Goal: Task Accomplishment & Management: Complete application form

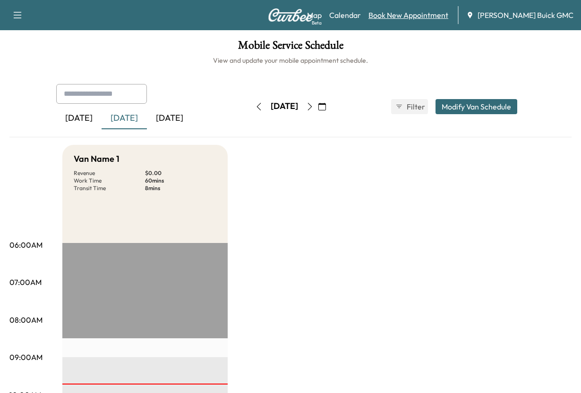
click at [391, 19] on link "Book New Appointment" at bounding box center [408, 14] width 80 height 11
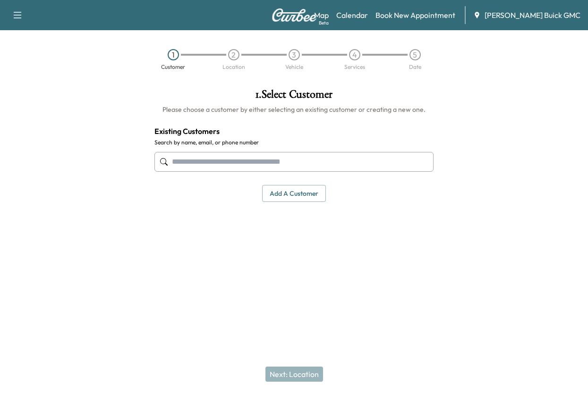
click at [201, 172] on input "text" at bounding box center [293, 162] width 279 height 20
type input "*"
click at [285, 203] on button "Add a customer" at bounding box center [294, 193] width 64 height 17
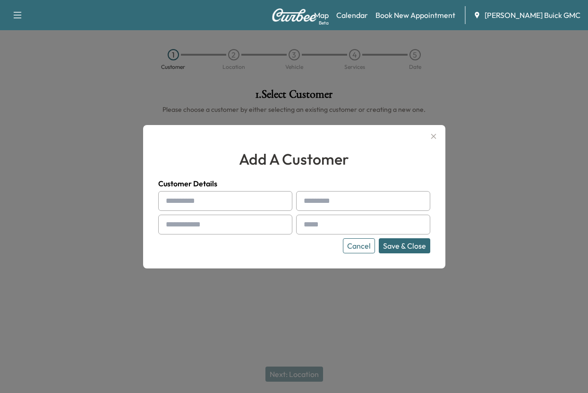
click at [186, 201] on input "text" at bounding box center [225, 201] width 134 height 20
type input "***"
type input "*******"
click at [195, 227] on input "text" at bounding box center [225, 225] width 134 height 20
type input "**********"
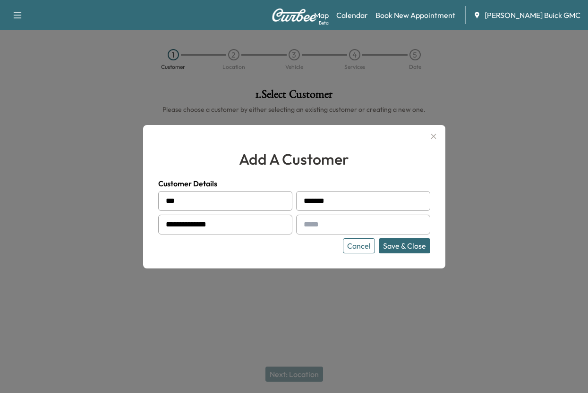
click at [334, 228] on input "text" at bounding box center [363, 225] width 134 height 20
type input "**********"
click at [381, 253] on button "Save & Close" at bounding box center [404, 245] width 51 height 15
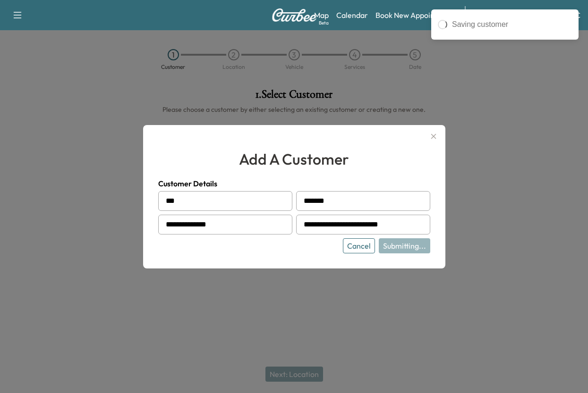
type input "**********"
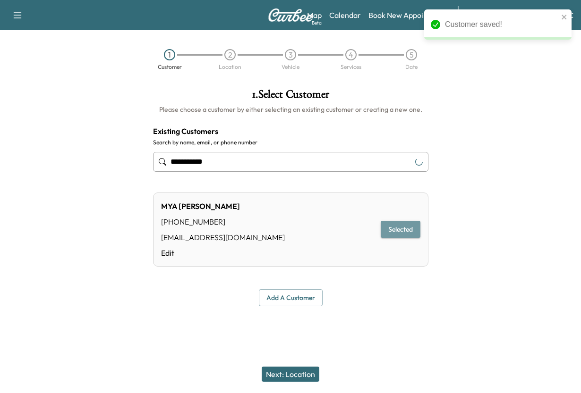
click at [396, 238] on button "Selected" at bounding box center [401, 229] width 40 height 17
click at [286, 369] on button "Next: Location" at bounding box center [291, 374] width 58 height 15
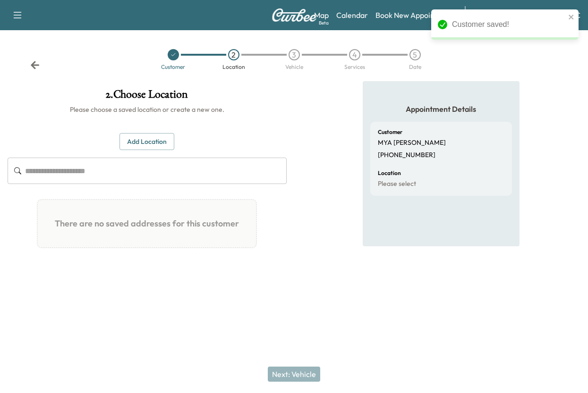
click at [151, 151] on button "Add Location" at bounding box center [146, 141] width 55 height 17
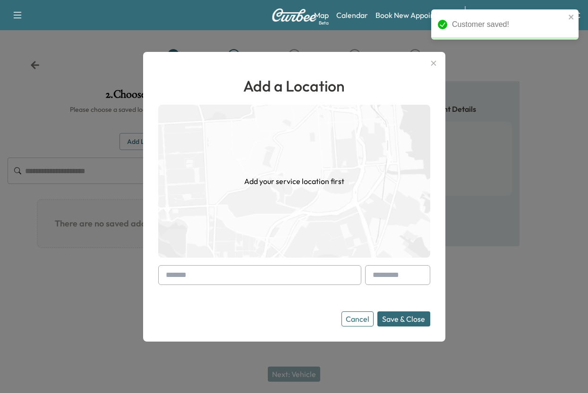
click at [221, 275] on input "text" at bounding box center [259, 275] width 203 height 20
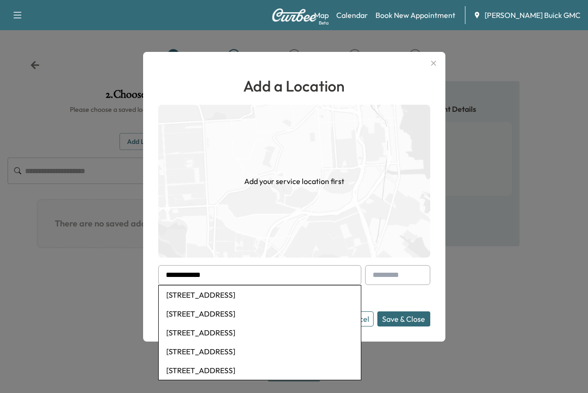
click at [213, 323] on li "[STREET_ADDRESS]" at bounding box center [260, 314] width 202 height 19
type input "**********"
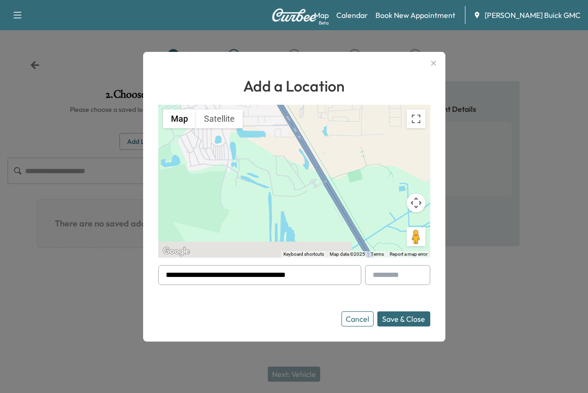
click at [385, 320] on button "Save & Close" at bounding box center [403, 319] width 53 height 15
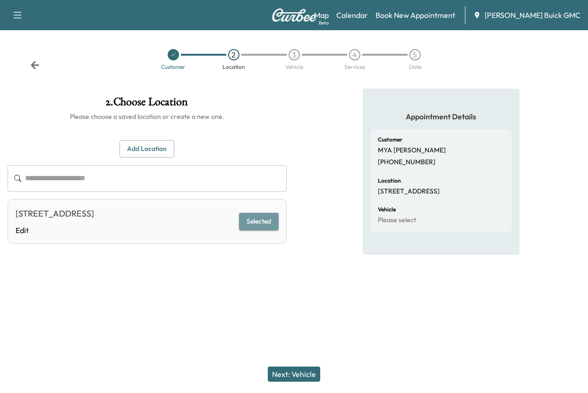
click at [247, 230] on button "Selected" at bounding box center [259, 221] width 40 height 17
click at [289, 367] on button "Next: Vehicle" at bounding box center [294, 374] width 52 height 15
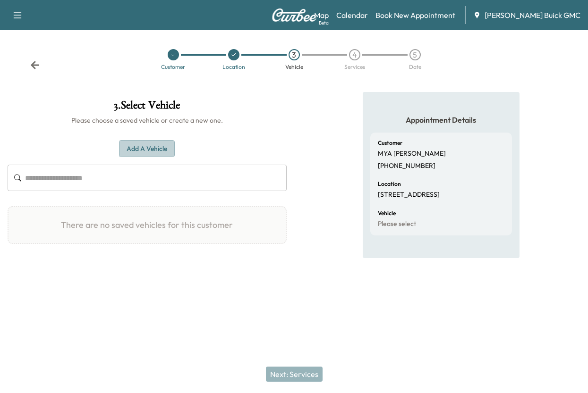
click at [153, 158] on button "Add a Vehicle" at bounding box center [147, 148] width 56 height 17
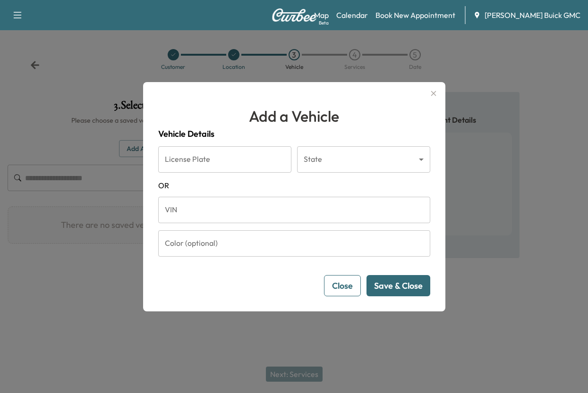
click at [331, 154] on body "Support Log Out Map Beta Calendar Book New Appointment [PERSON_NAME] Buick GMC …" at bounding box center [294, 196] width 588 height 393
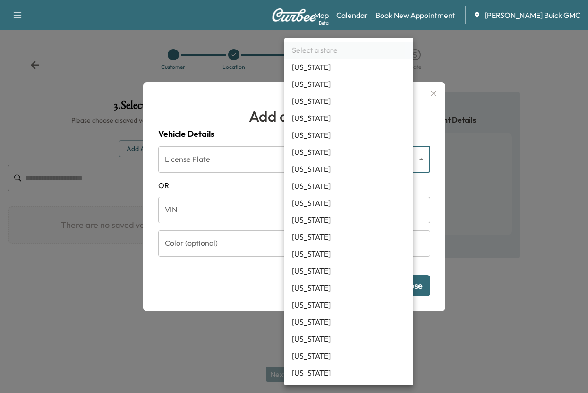
click at [310, 263] on li "[US_STATE]" at bounding box center [348, 254] width 129 height 17
type input "**"
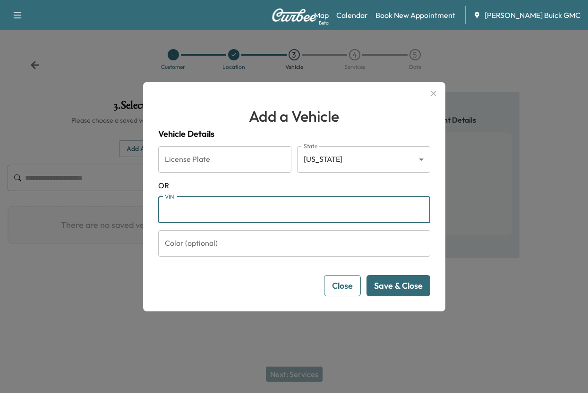
click at [202, 211] on input "VIN" at bounding box center [294, 210] width 272 height 26
paste input "**********"
type input "**********"
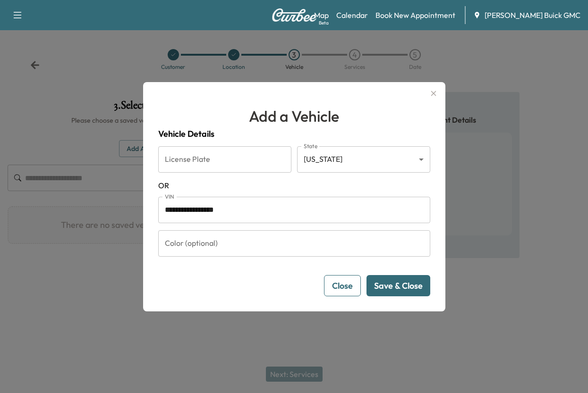
click at [384, 297] on button "Save & Close" at bounding box center [398, 285] width 64 height 21
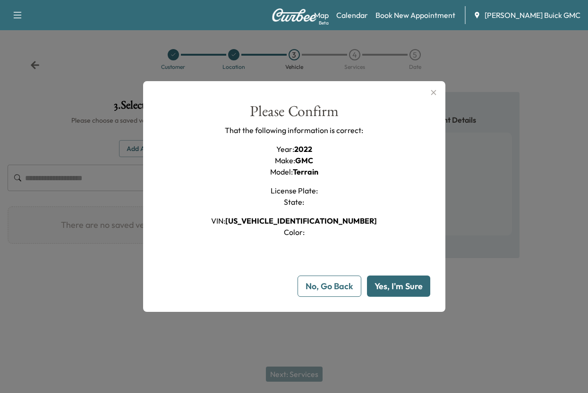
click at [384, 297] on button "Yes, I'm Sure" at bounding box center [398, 286] width 63 height 21
type input "**"
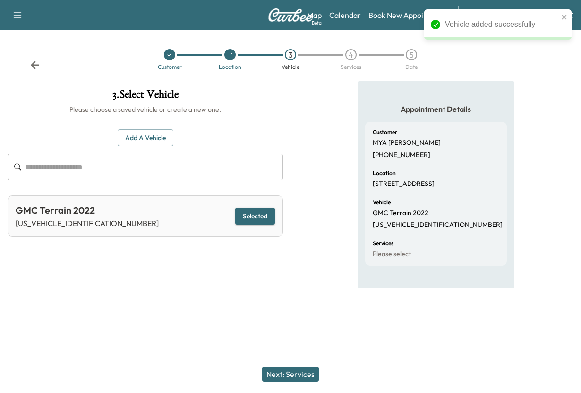
click at [248, 225] on button "Selected" at bounding box center [255, 216] width 40 height 17
click at [279, 367] on button "Next: Services" at bounding box center [290, 374] width 57 height 15
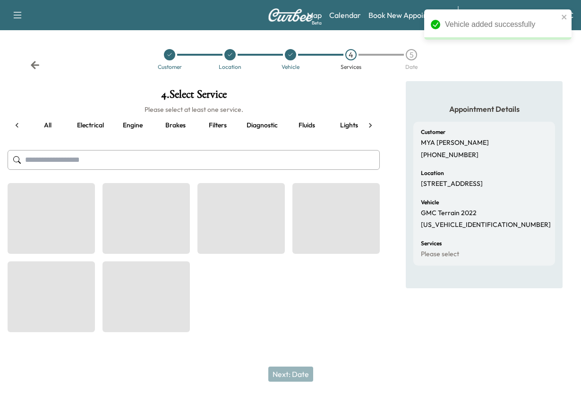
scroll to position [0, 33]
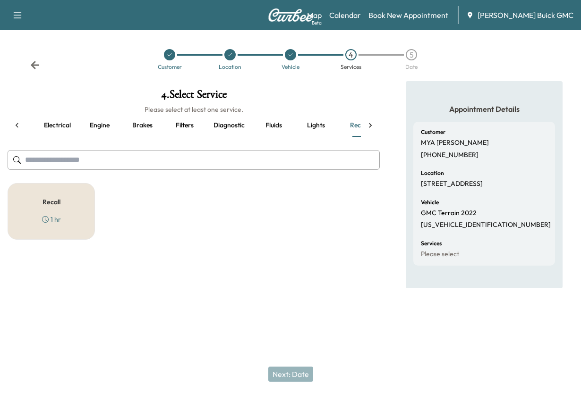
click at [367, 130] on icon at bounding box center [370, 125] width 9 height 9
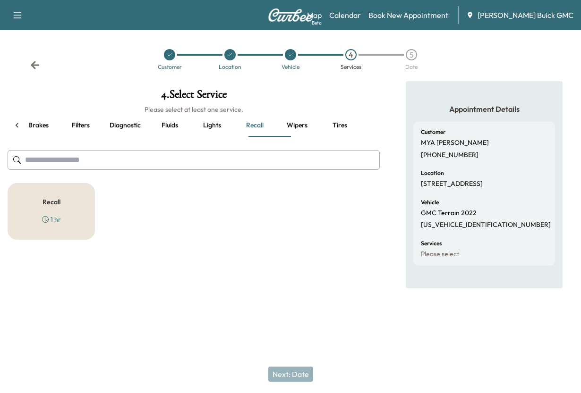
click at [333, 137] on button "Tires" at bounding box center [339, 125] width 43 height 23
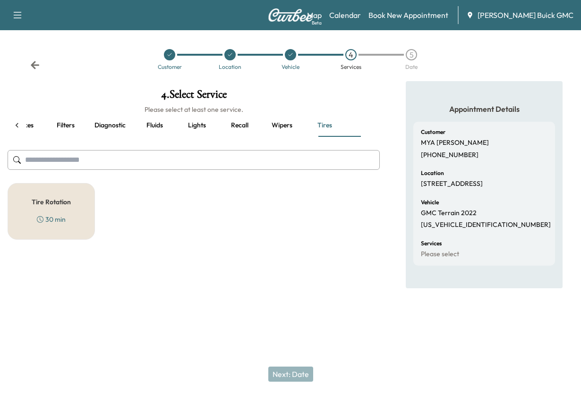
click at [22, 130] on icon at bounding box center [16, 125] width 9 height 9
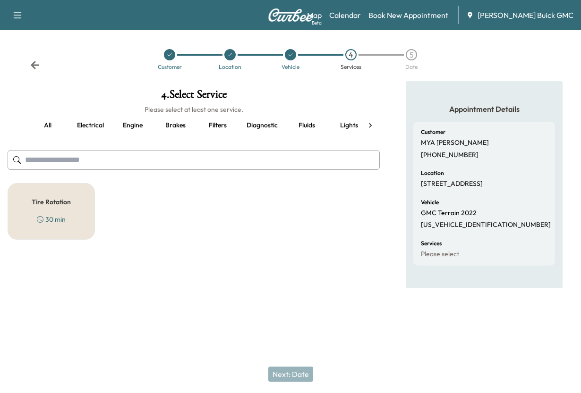
click at [44, 137] on button "all" at bounding box center [47, 125] width 43 height 23
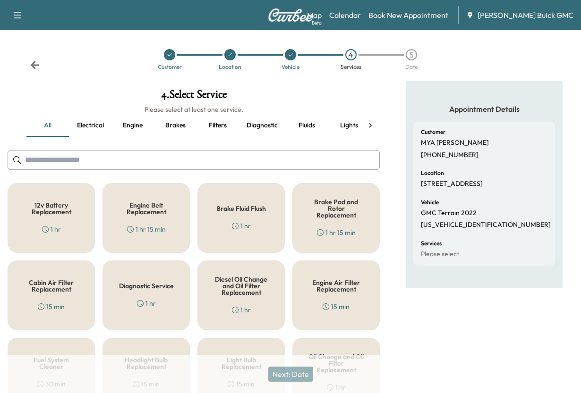
click at [369, 128] on icon at bounding box center [370, 125] width 3 height 5
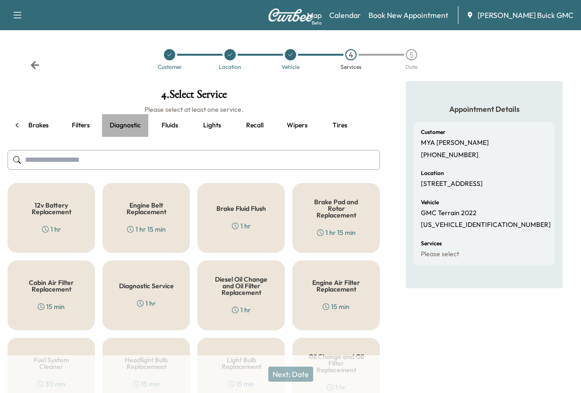
click at [119, 137] on button "Diagnostic" at bounding box center [125, 125] width 46 height 23
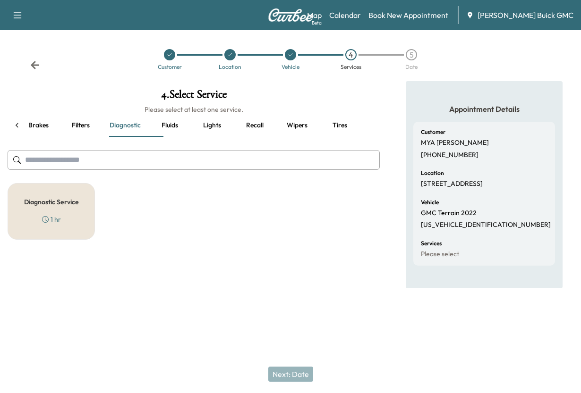
click at [48, 205] on h5 "Diagnostic Service" at bounding box center [51, 202] width 55 height 7
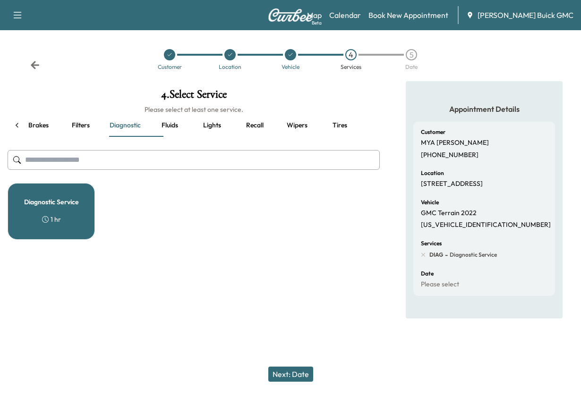
click at [289, 368] on button "Next: Date" at bounding box center [290, 374] width 45 height 15
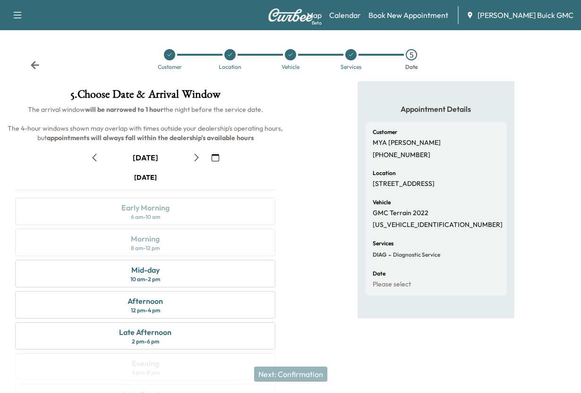
click at [95, 162] on icon "button" at bounding box center [95, 158] width 8 height 8
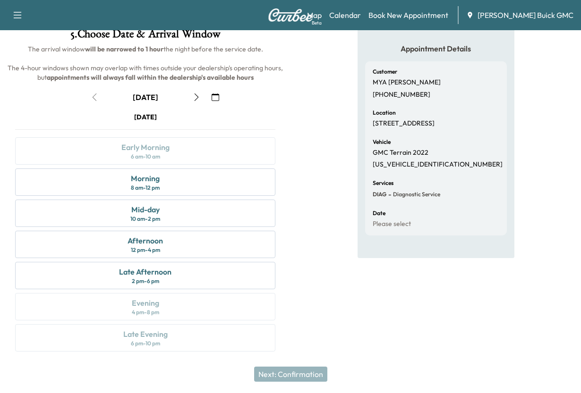
scroll to position [189, 0]
click at [144, 204] on div "Mid-day" at bounding box center [145, 209] width 28 height 11
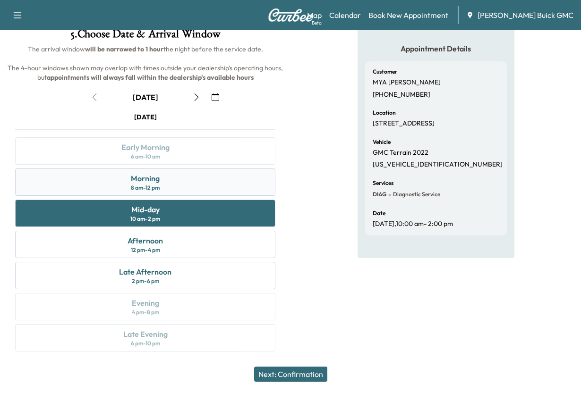
click at [153, 173] on div "Morning" at bounding box center [145, 178] width 29 height 11
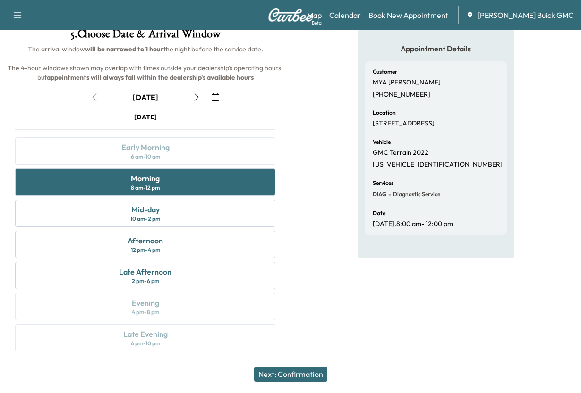
click at [287, 367] on button "Next: Confirmation" at bounding box center [290, 374] width 73 height 15
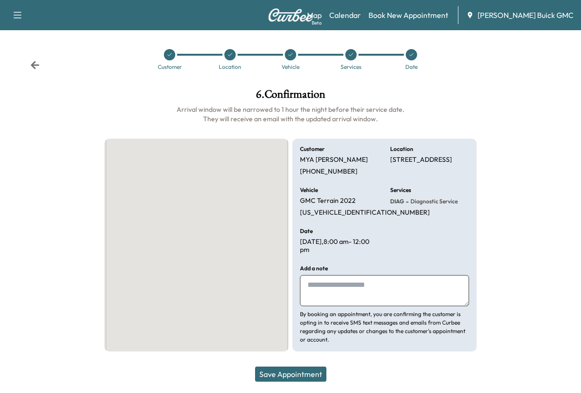
scroll to position [82, 0]
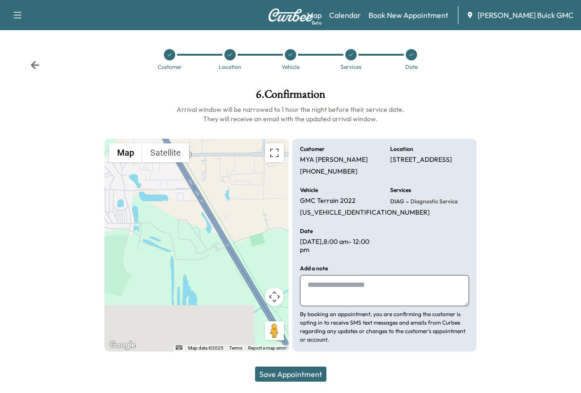
click at [323, 283] on textarea at bounding box center [384, 290] width 169 height 31
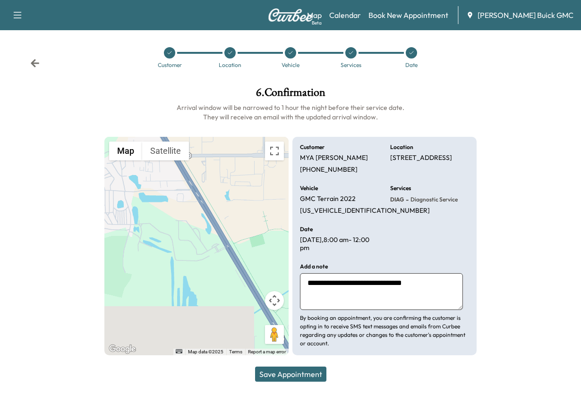
type textarea "**********"
click at [275, 369] on button "Save Appointment" at bounding box center [290, 374] width 71 height 15
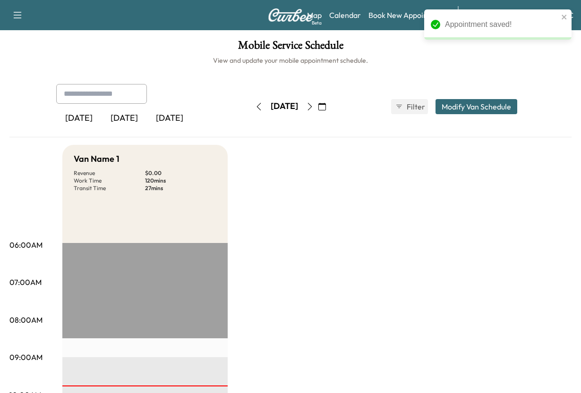
click at [145, 129] on div "[DATE]" at bounding box center [124, 119] width 45 height 22
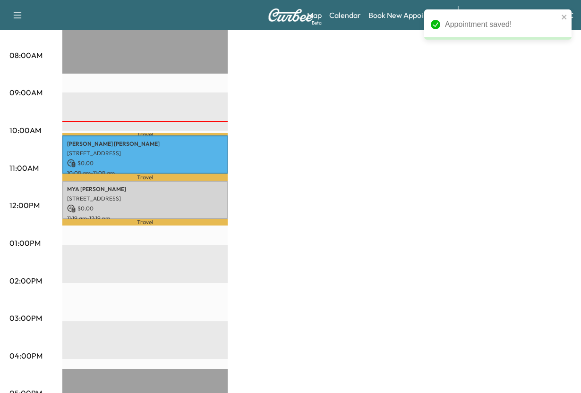
scroll to position [283, 0]
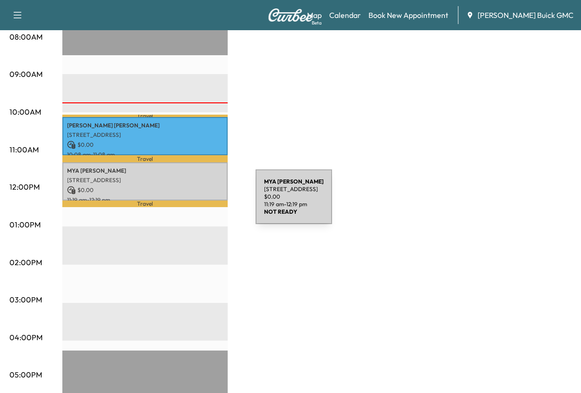
click at [185, 175] on p "[PERSON_NAME]" at bounding box center [145, 171] width 156 height 8
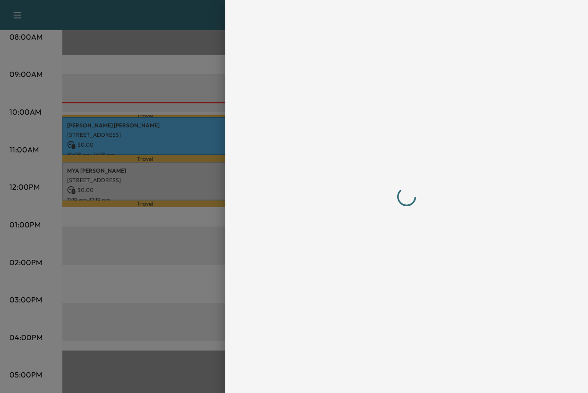
click at [185, 203] on div at bounding box center [294, 196] width 588 height 393
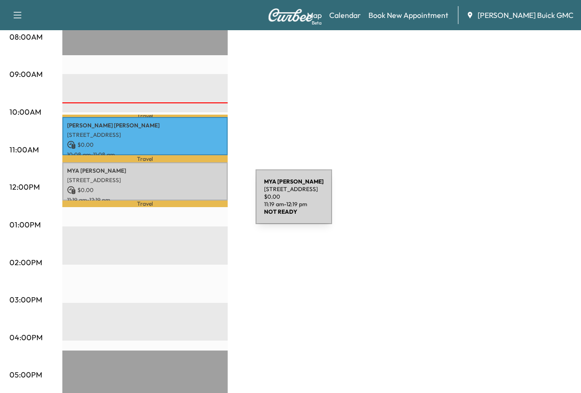
click at [185, 175] on p "[PERSON_NAME]" at bounding box center [145, 171] width 156 height 8
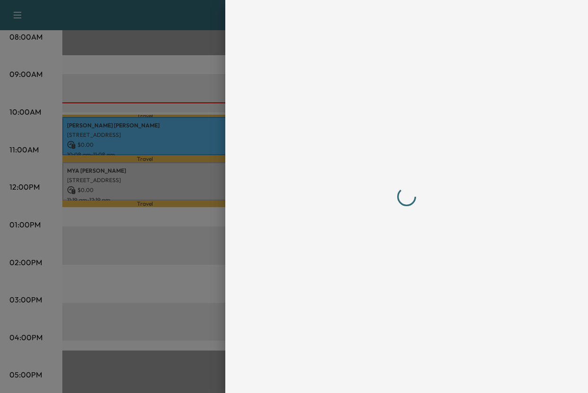
click at [185, 203] on div at bounding box center [294, 196] width 588 height 393
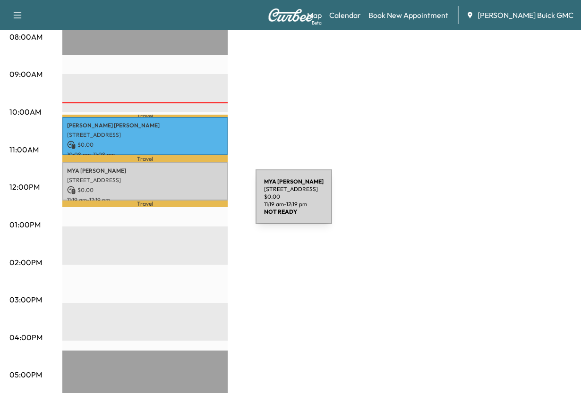
click at [185, 175] on p "[PERSON_NAME]" at bounding box center [145, 171] width 156 height 8
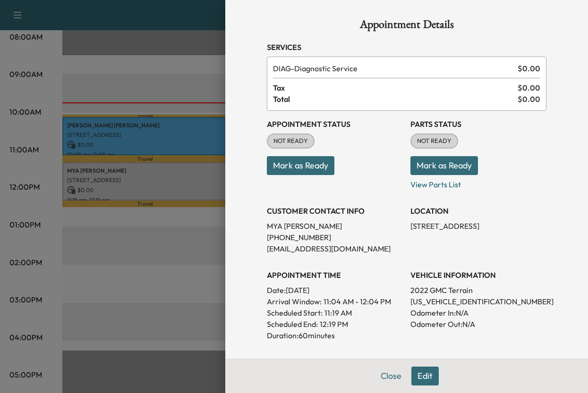
click at [301, 175] on button "Mark as Ready" at bounding box center [301, 165] width 68 height 19
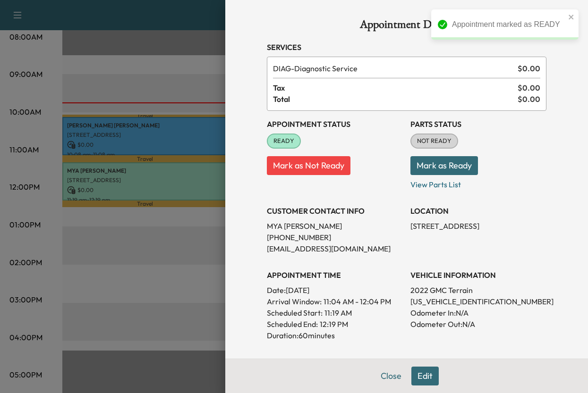
click at [437, 175] on button "Mark as Ready" at bounding box center [444, 165] width 68 height 19
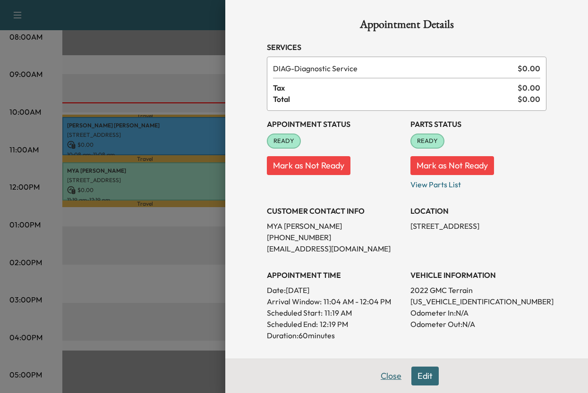
click at [374, 374] on button "Close" at bounding box center [390, 376] width 33 height 19
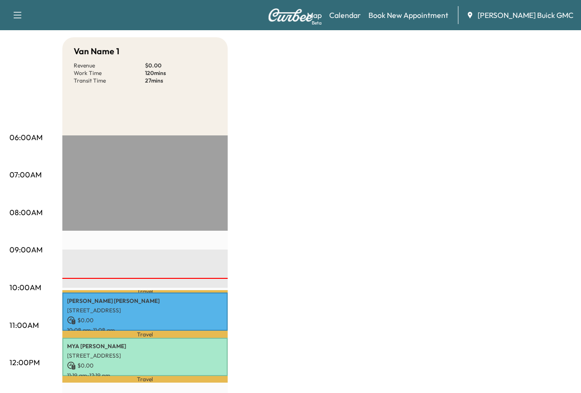
scroll to position [0, 0]
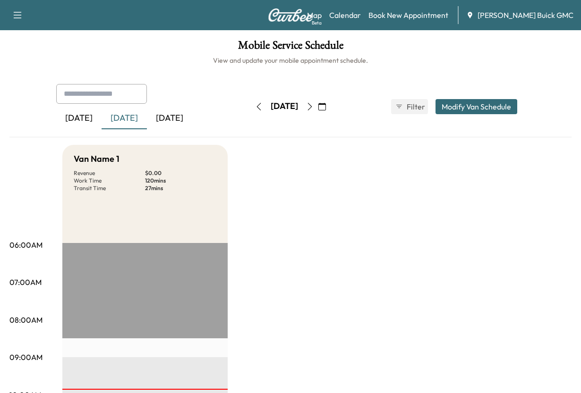
click at [192, 129] on div "[DATE]" at bounding box center [169, 119] width 45 height 22
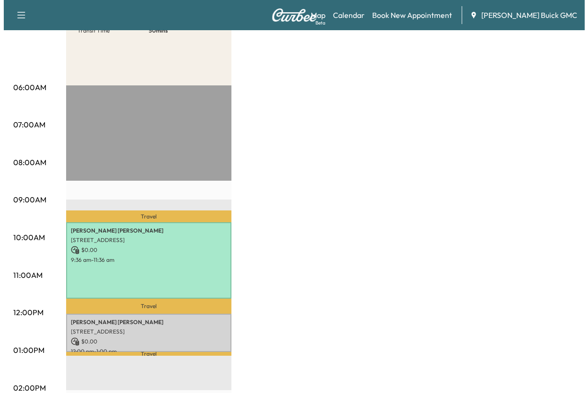
scroll to position [189, 0]
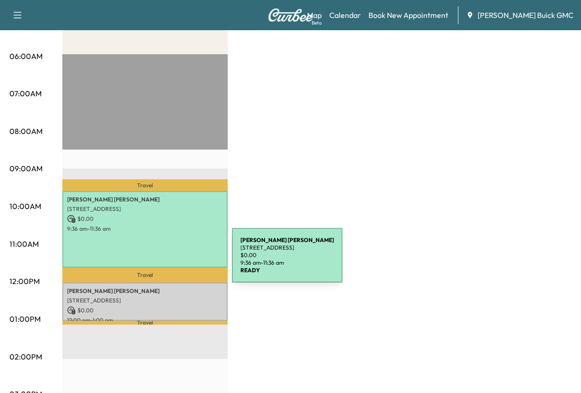
click at [161, 233] on p "9:36 am - 11:36 am" at bounding box center [145, 229] width 156 height 8
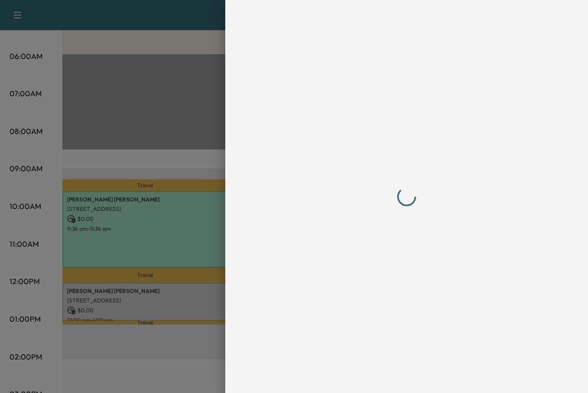
click at [162, 259] on div at bounding box center [294, 196] width 588 height 393
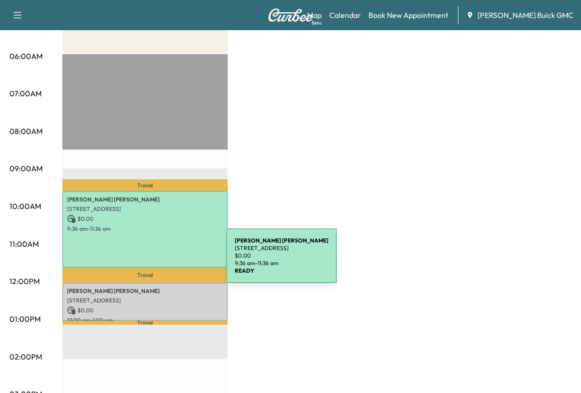
click at [155, 233] on p "9:36 am - 11:36 am" at bounding box center [145, 229] width 156 height 8
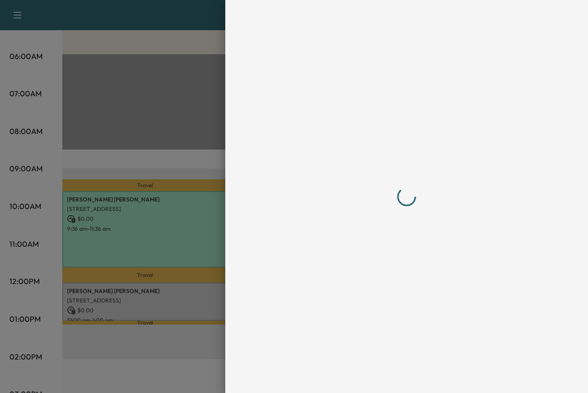
click at [155, 262] on div at bounding box center [294, 196] width 588 height 393
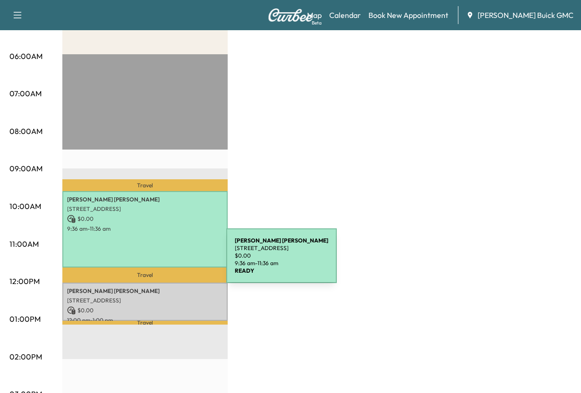
click at [155, 233] on p "9:36 am - 11:36 am" at bounding box center [145, 229] width 156 height 8
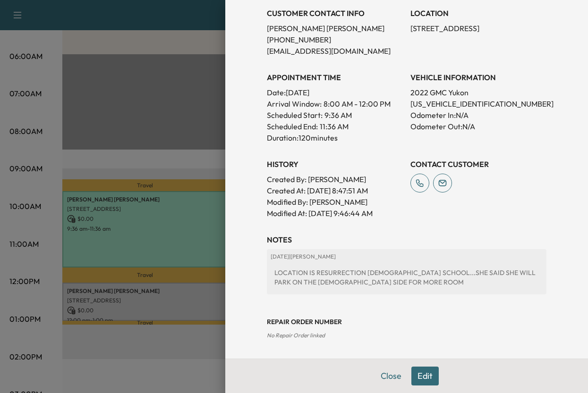
scroll to position [399, 0]
click at [419, 370] on button "Edit" at bounding box center [424, 376] width 27 height 19
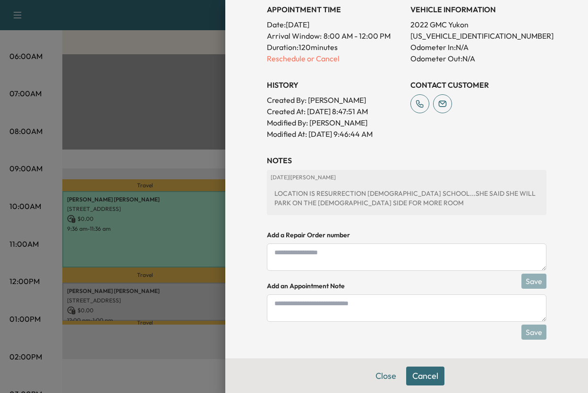
click at [303, 271] on textarea at bounding box center [407, 257] width 280 height 27
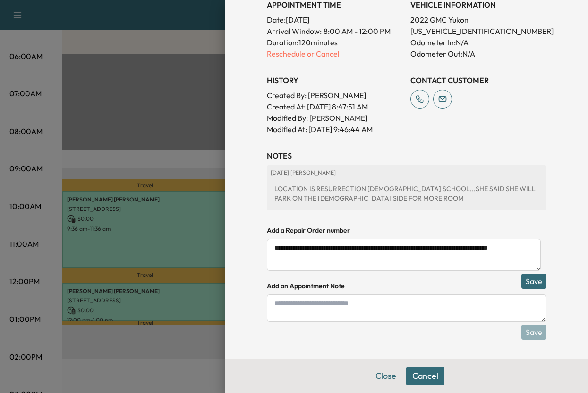
type textarea "**********"
click at [521, 289] on button "Save" at bounding box center [533, 281] width 25 height 15
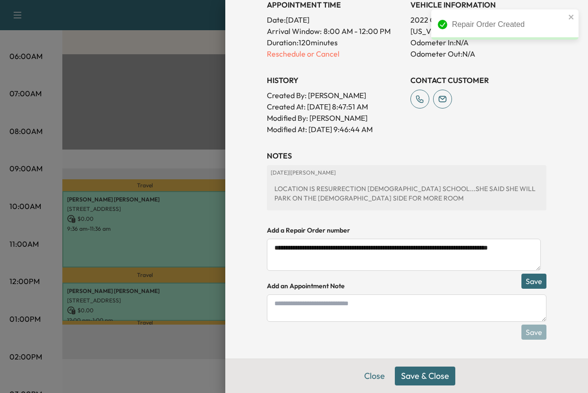
click at [408, 373] on button "Save & Close" at bounding box center [425, 376] width 60 height 19
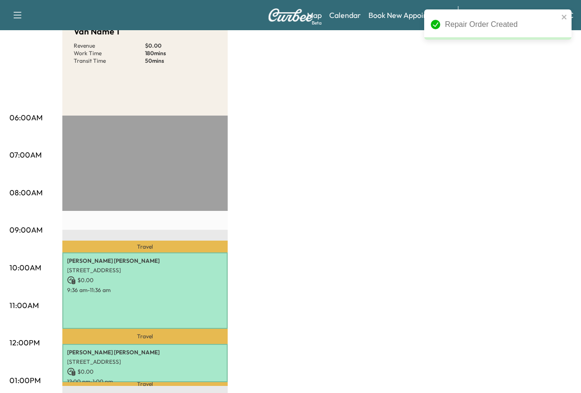
scroll to position [0, 0]
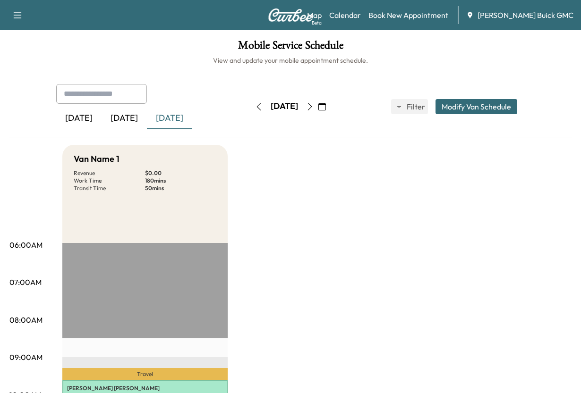
click at [144, 129] on div "[DATE]" at bounding box center [124, 119] width 45 height 22
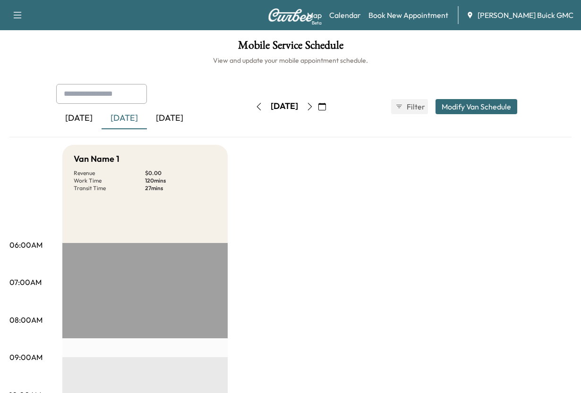
click at [251, 122] on div "[DATE] September 2025 S M T W T F S 31 1 2 3 4 5 6 7 8 9 10 11 12 13 14 15 16 1…" at bounding box center [290, 107] width 79 height 30
click at [188, 129] on div "[DATE]" at bounding box center [169, 119] width 45 height 22
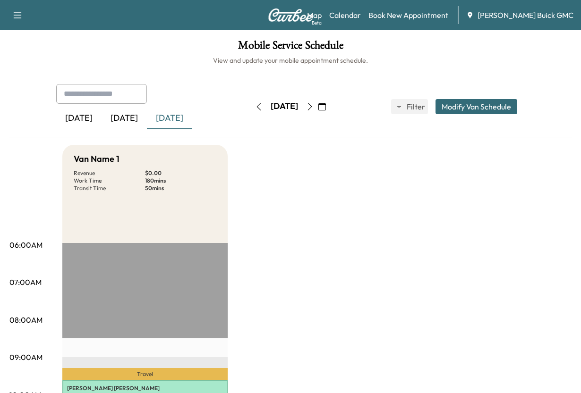
click at [145, 129] on div "[DATE]" at bounding box center [124, 119] width 45 height 22
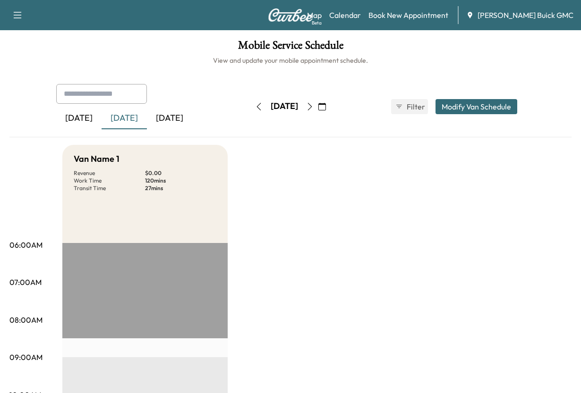
click at [190, 129] on div "[DATE]" at bounding box center [169, 119] width 45 height 22
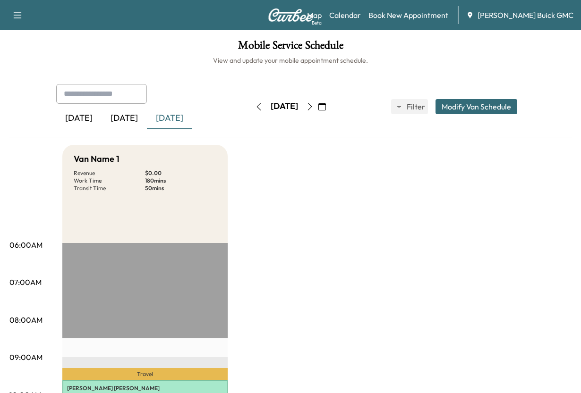
click at [144, 129] on div "[DATE]" at bounding box center [124, 119] width 45 height 22
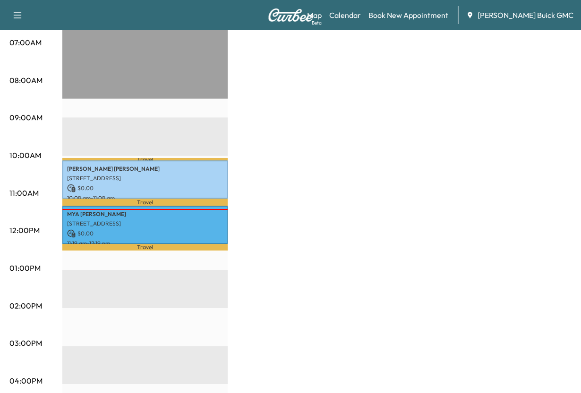
scroll to position [283, 0]
